Goal: Information Seeking & Learning: Learn about a topic

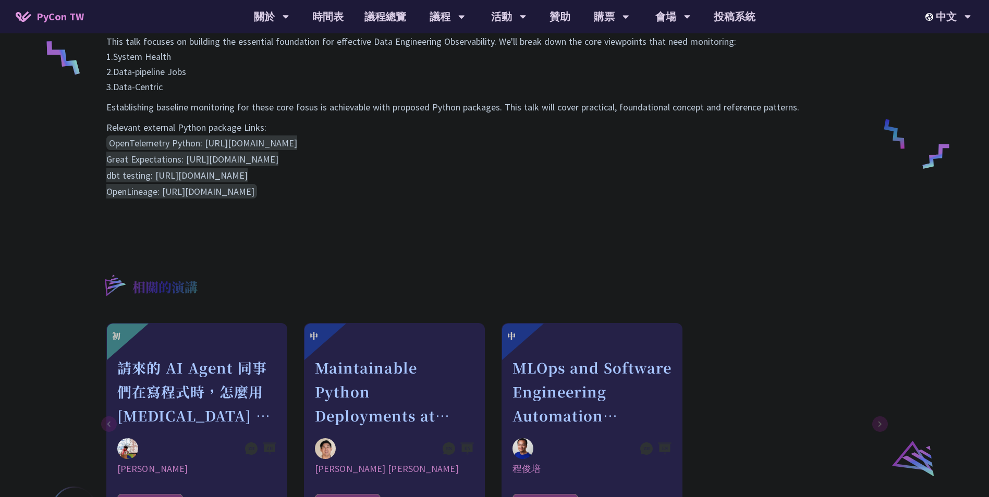
scroll to position [625, 0]
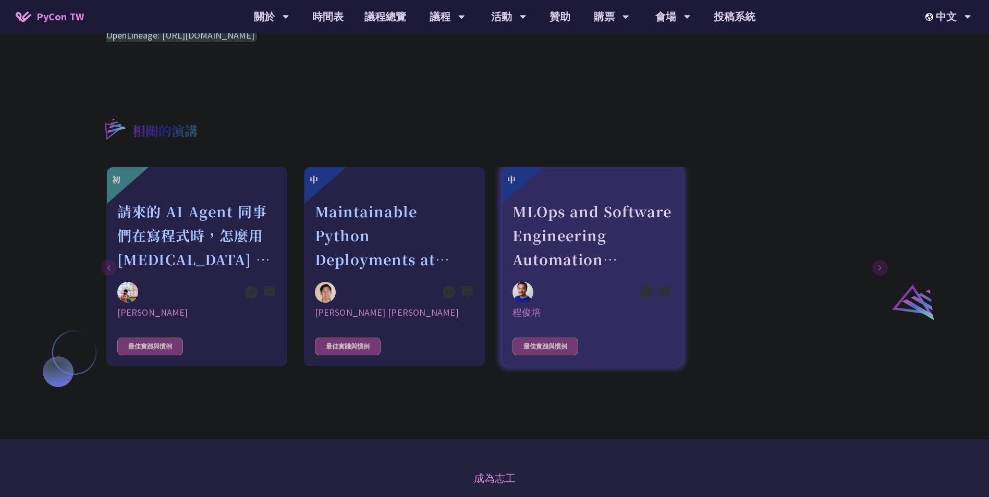
click at [650, 239] on div "MLOps and Software Engineering Automation Challenges in Production" at bounding box center [591, 236] width 159 height 72
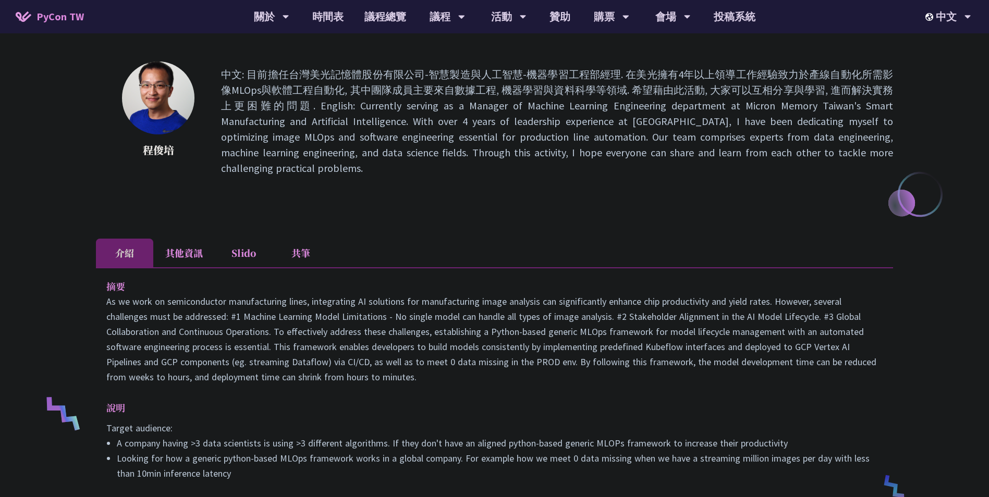
scroll to position [156, 0]
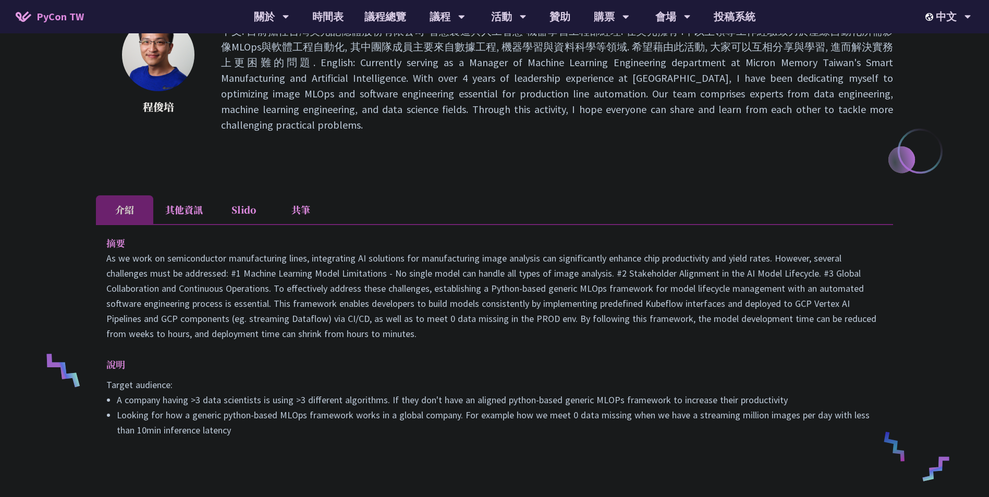
click at [191, 198] on li "其他資訊" at bounding box center [183, 209] width 61 height 29
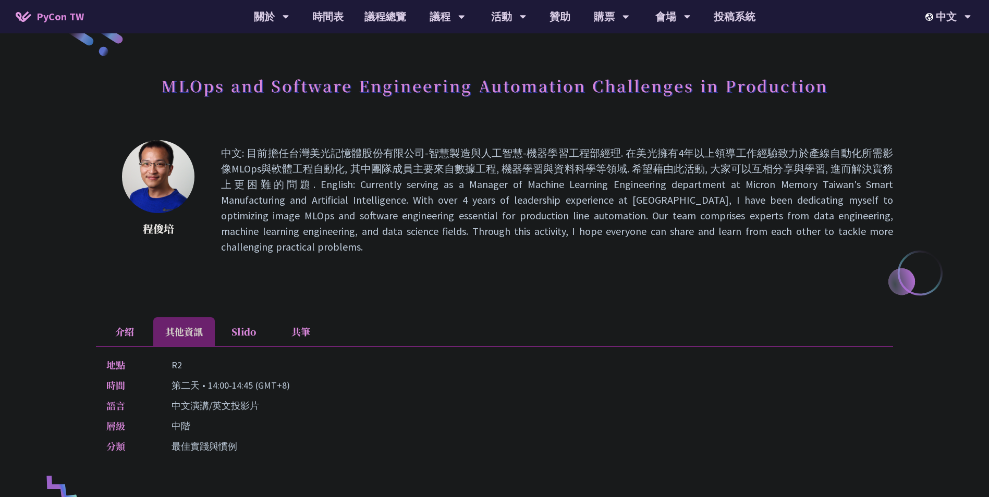
scroll to position [0, 0]
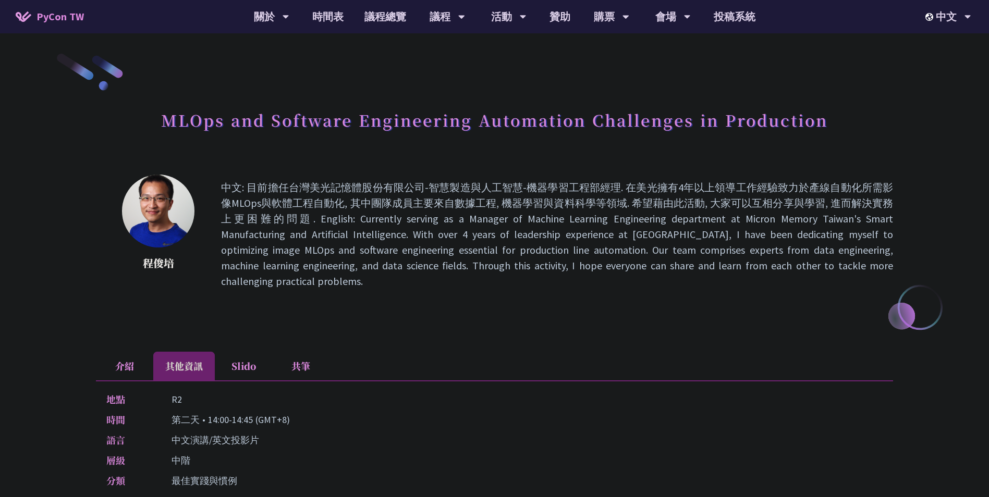
click at [234, 353] on li "Slido" at bounding box center [243, 366] width 57 height 29
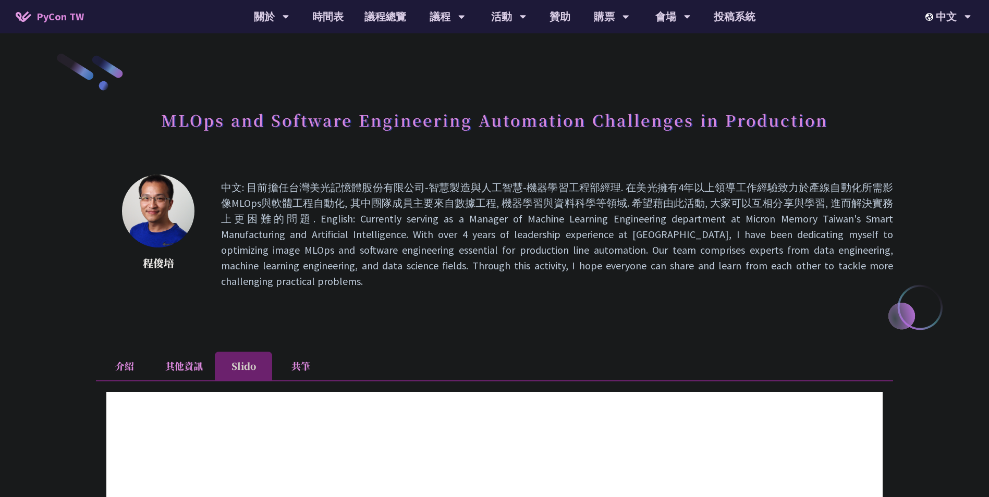
click at [194, 352] on li "其他資訊" at bounding box center [183, 366] width 61 height 29
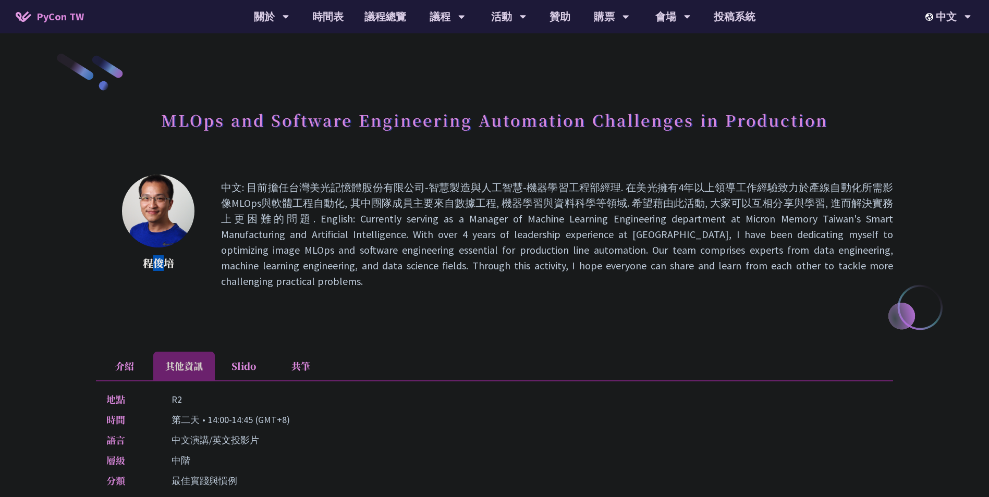
drag, startPoint x: 149, startPoint y: 267, endPoint x: 167, endPoint y: 264, distance: 18.5
click at [167, 264] on p "程俊培" at bounding box center [158, 263] width 73 height 16
drag, startPoint x: 167, startPoint y: 264, endPoint x: 175, endPoint y: 264, distance: 8.4
click at [175, 264] on p "程俊培" at bounding box center [158, 263] width 73 height 16
copy p "程俊培"
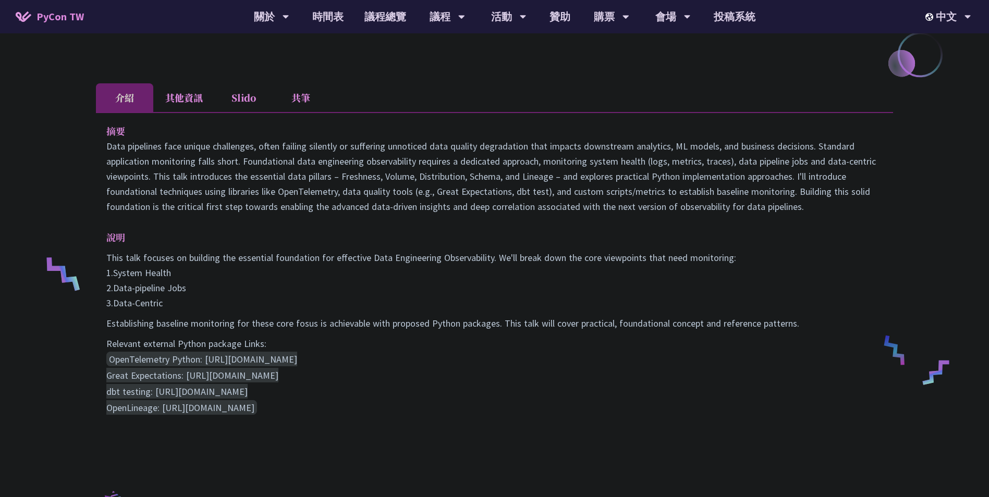
scroll to position [52, 0]
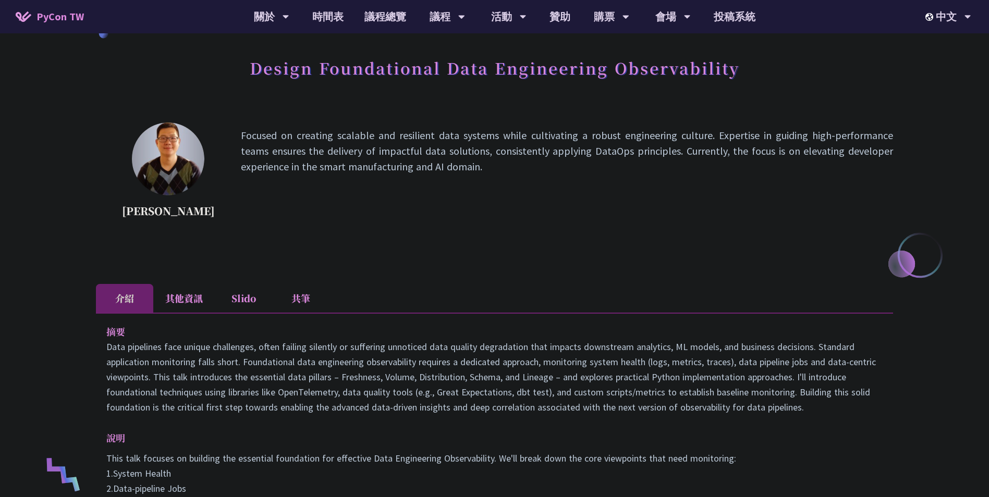
click at [186, 304] on li "其他資訊" at bounding box center [183, 298] width 61 height 29
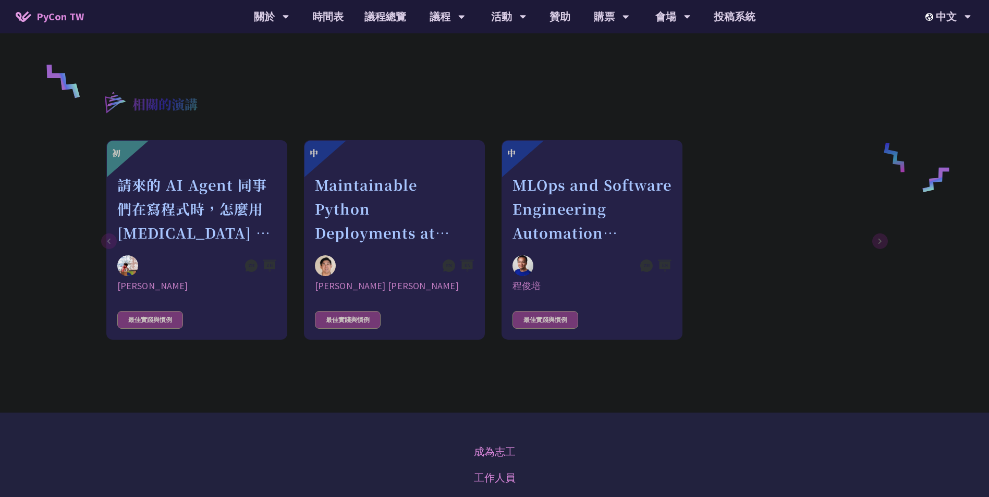
scroll to position [469, 0]
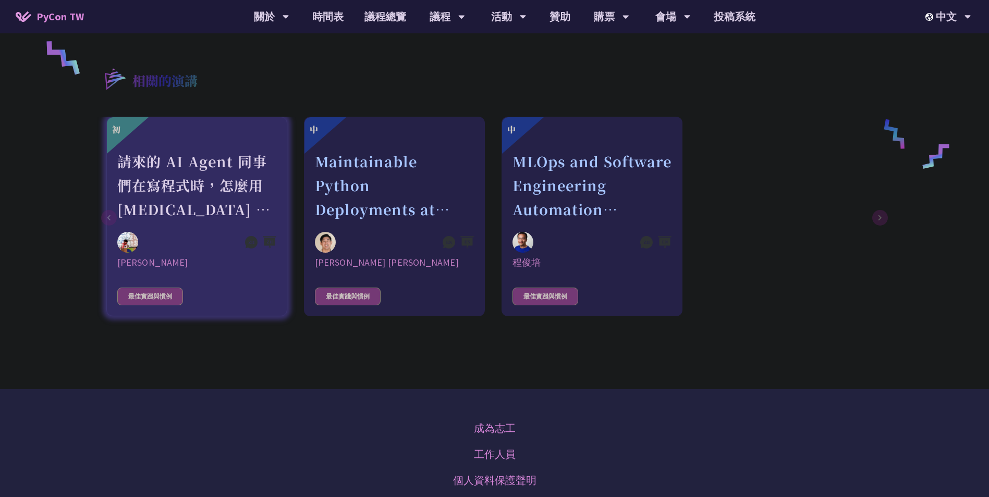
click at [256, 197] on div "請來的 AI Agent 同事們在寫程式時，怎麼用 [MEDICAL_DATA] 去除各種幻想與盲點" at bounding box center [196, 186] width 159 height 72
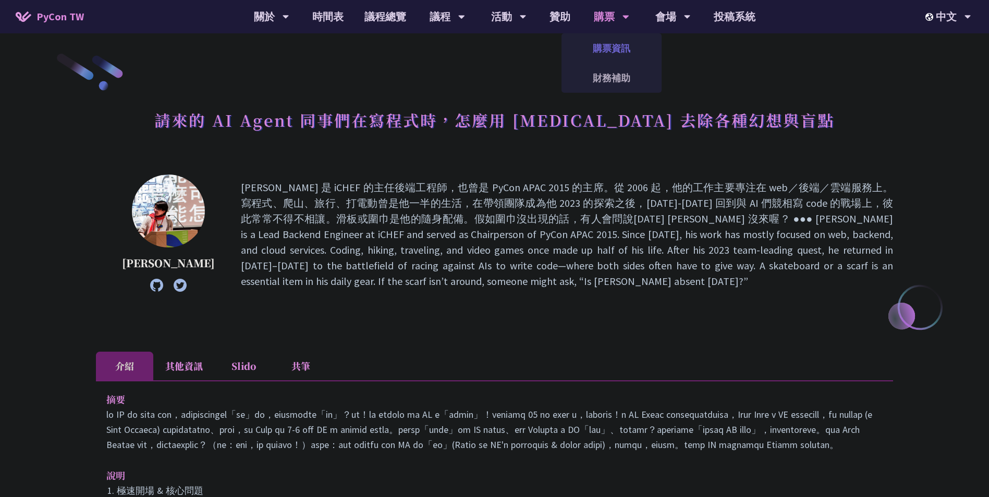
click at [608, 54] on link "購票資訊" at bounding box center [611, 48] width 100 height 24
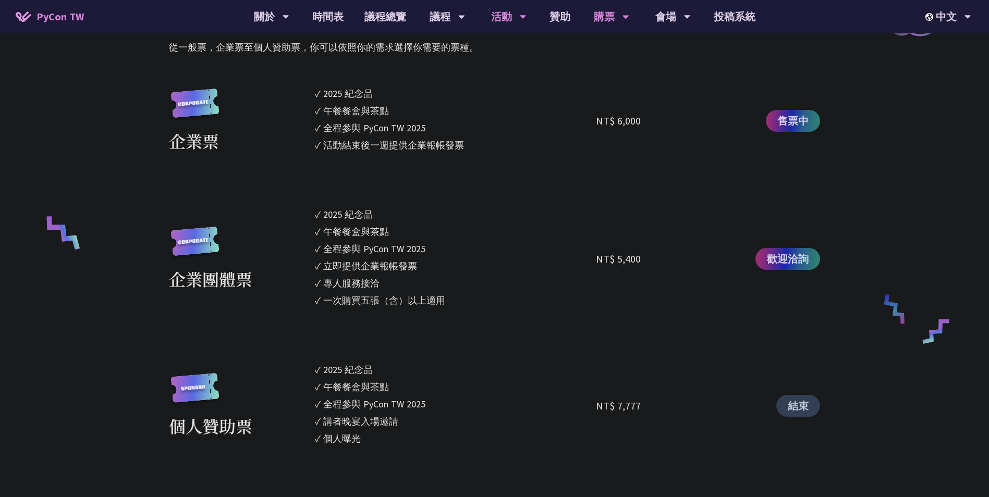
scroll to position [469, 0]
